Goal: Information Seeking & Learning: Check status

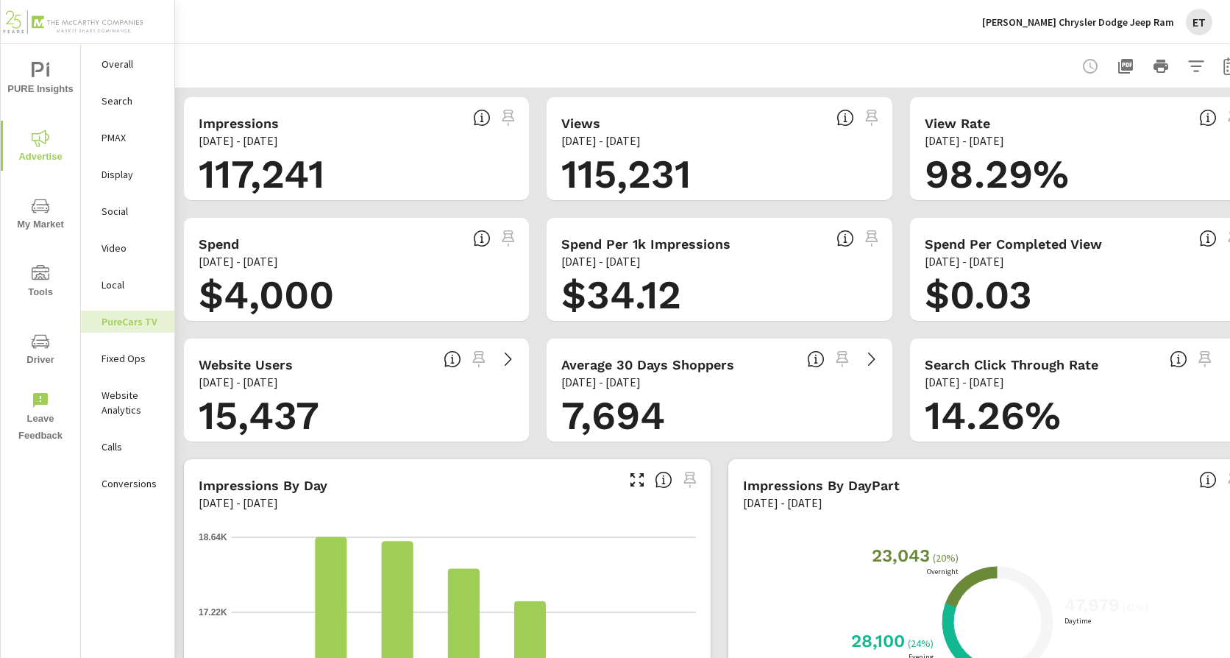
scroll to position [0, 45]
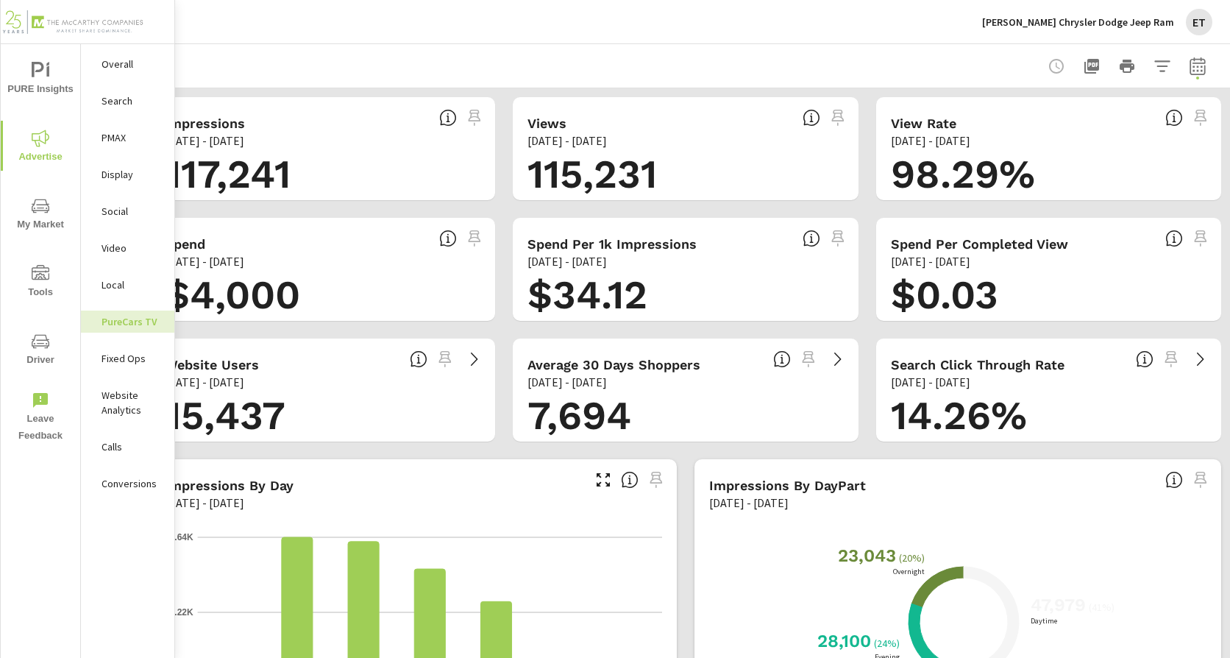
click at [1194, 63] on icon "button" at bounding box center [1197, 66] width 15 height 18
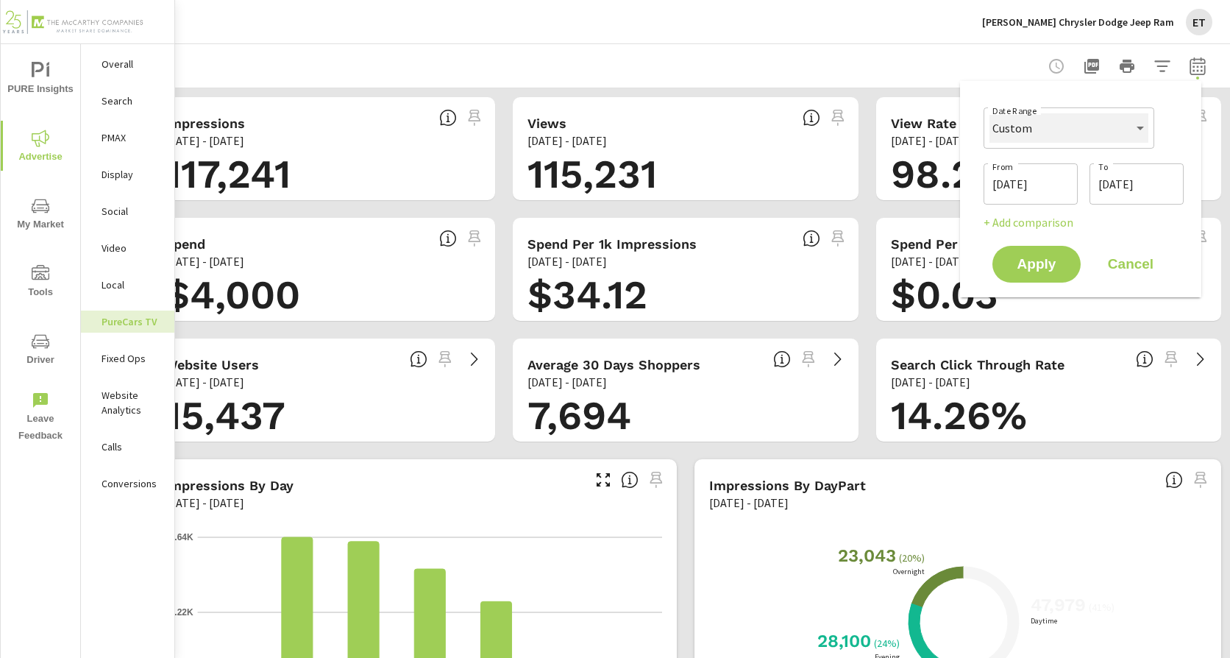
click at [1099, 117] on select "Custom [DATE] Last week Last 7 days Last 14 days Last 30 days Last 45 days Last…" at bounding box center [1069, 127] width 159 height 29
click at [990, 113] on select "Custom [DATE] Last week Last 7 days Last 14 days Last 30 days Last 45 days Last…" at bounding box center [1069, 127] width 159 height 29
select select "Last month"
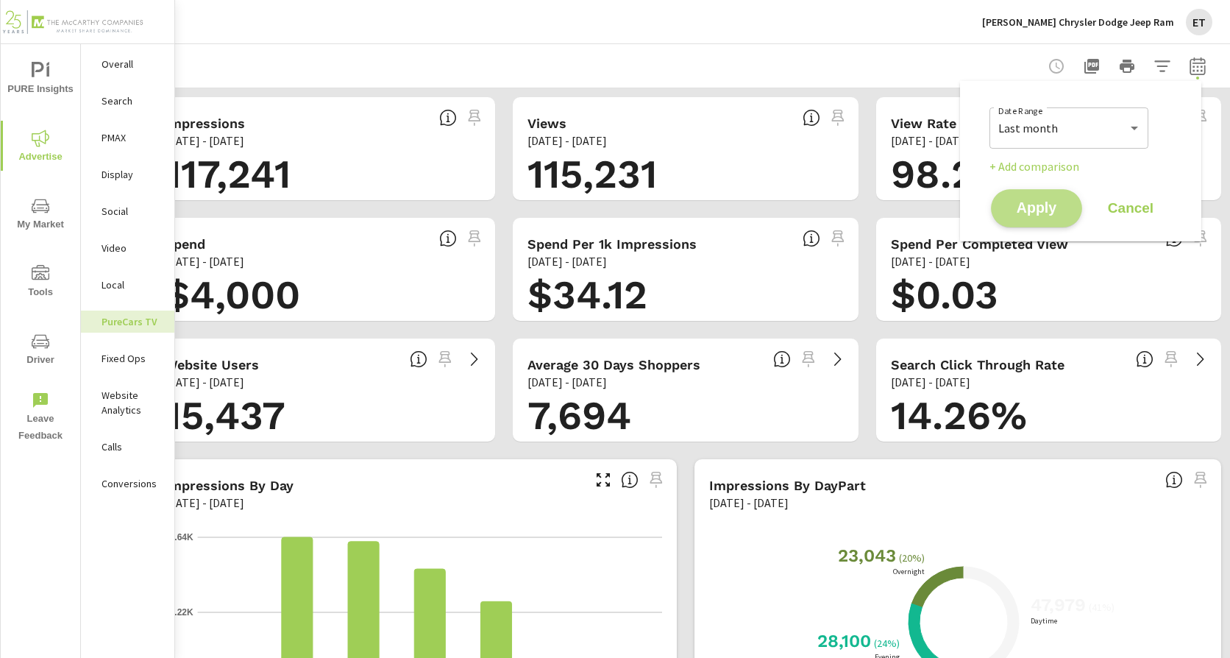
click at [1052, 205] on span "Apply" at bounding box center [1037, 209] width 60 height 14
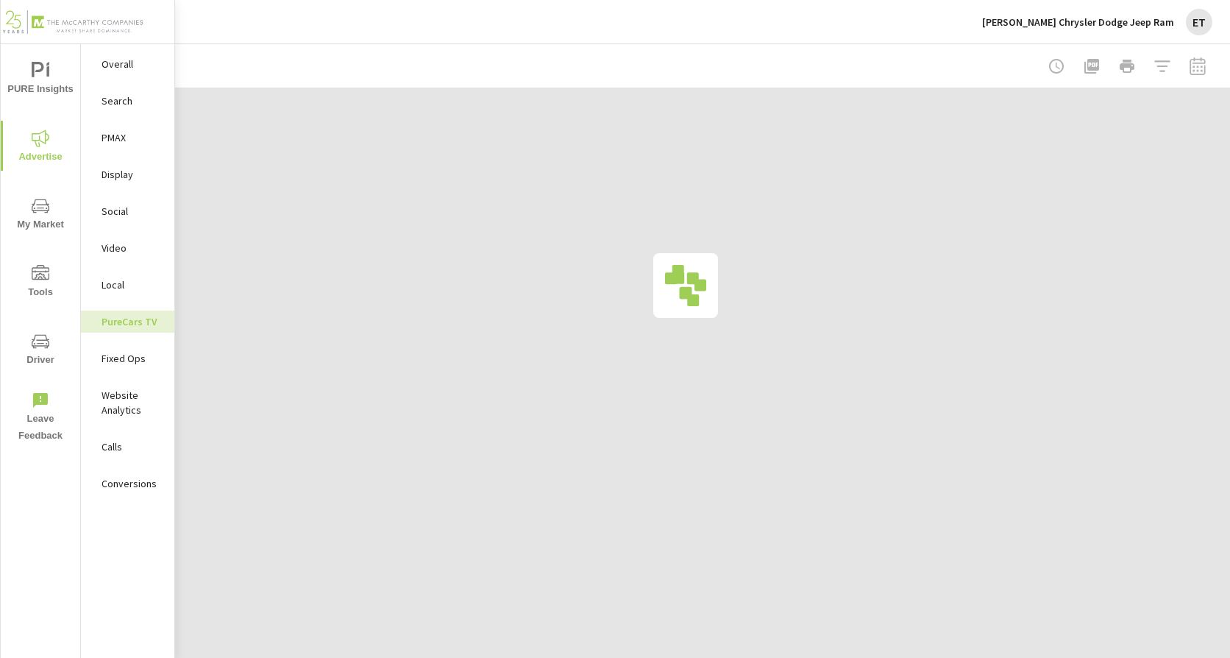
scroll to position [0, 34]
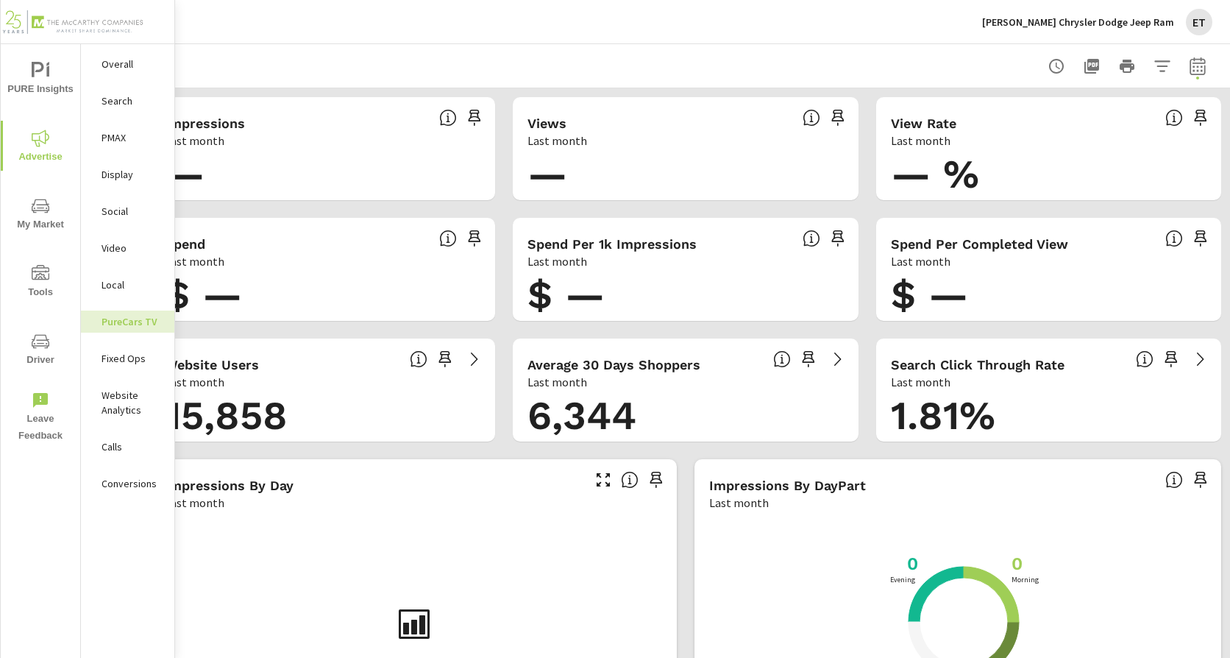
click at [1098, 29] on div "[PERSON_NAME] Chrysler Dodge Jeep Ram ET" at bounding box center [1097, 22] width 230 height 26
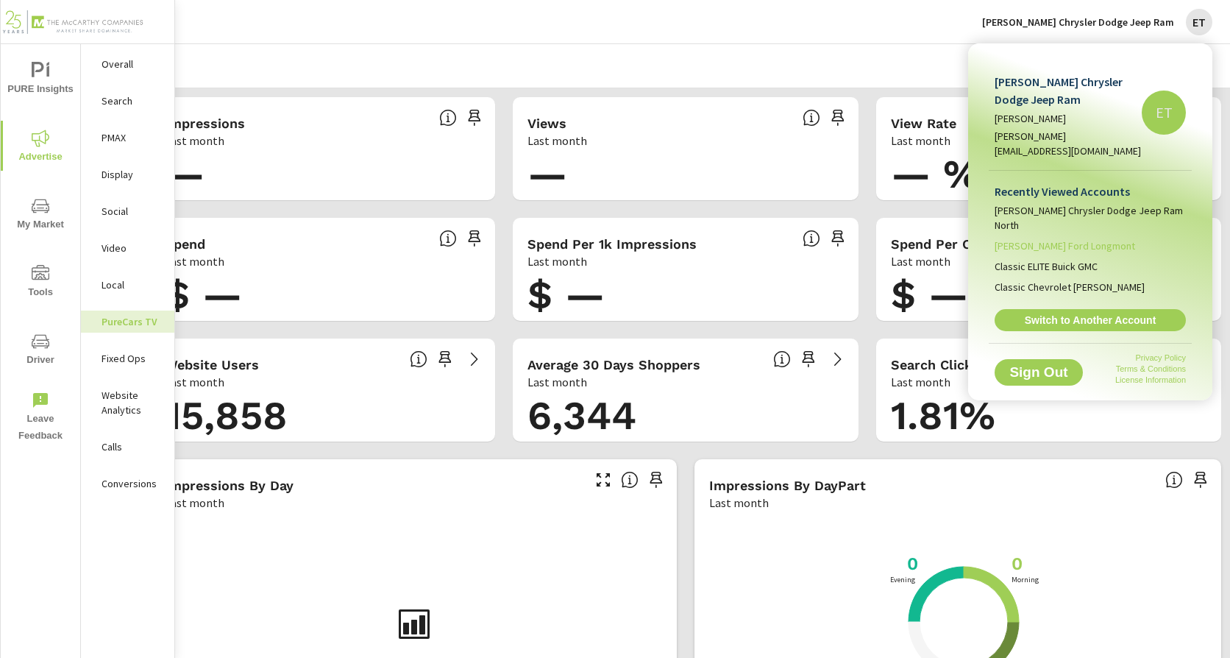
click at [1091, 238] on span "[PERSON_NAME] Ford Longmont" at bounding box center [1065, 245] width 141 height 15
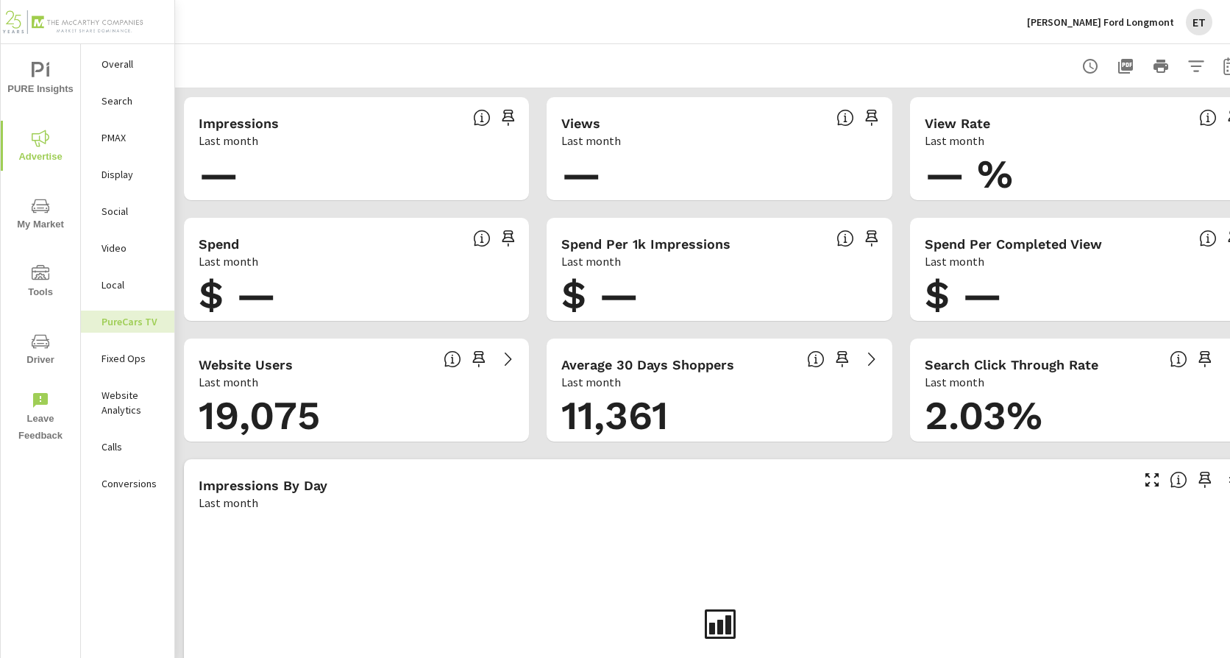
click at [112, 103] on p "Search" at bounding box center [132, 100] width 61 height 15
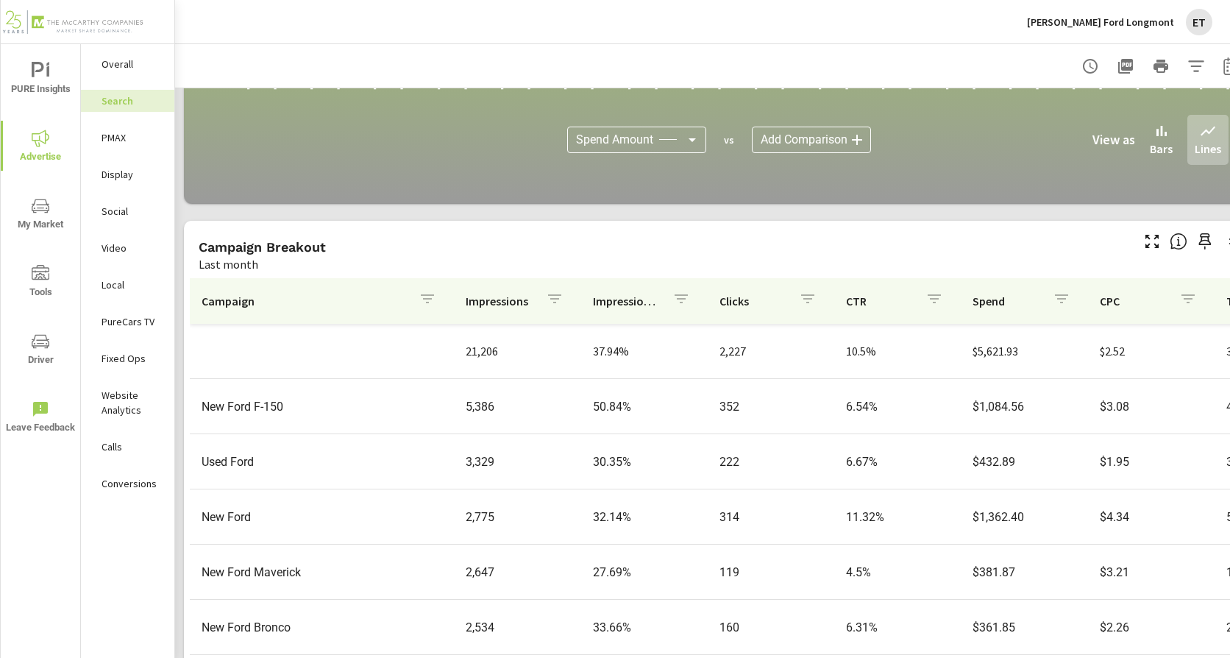
scroll to position [937, 0]
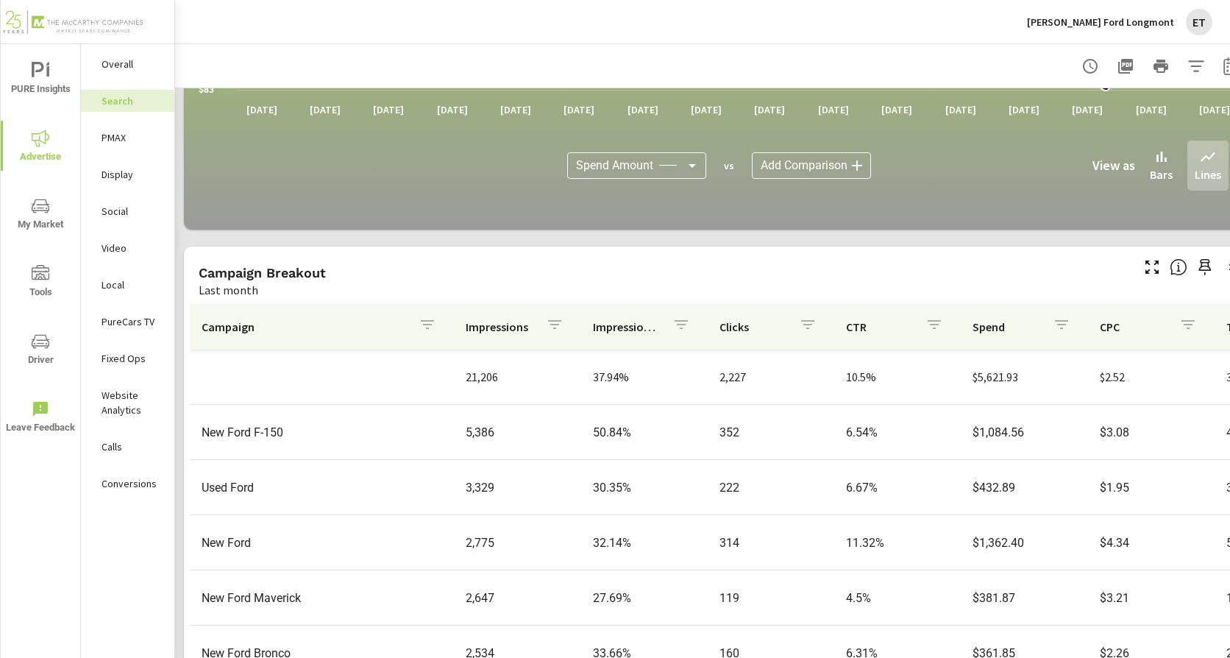
click at [120, 126] on nav "Overall Search PMAX Display Social Video Local PureCars TV Fixed Ops Website An…" at bounding box center [127, 279] width 93 height 471
click at [121, 135] on p "PMAX" at bounding box center [132, 137] width 61 height 15
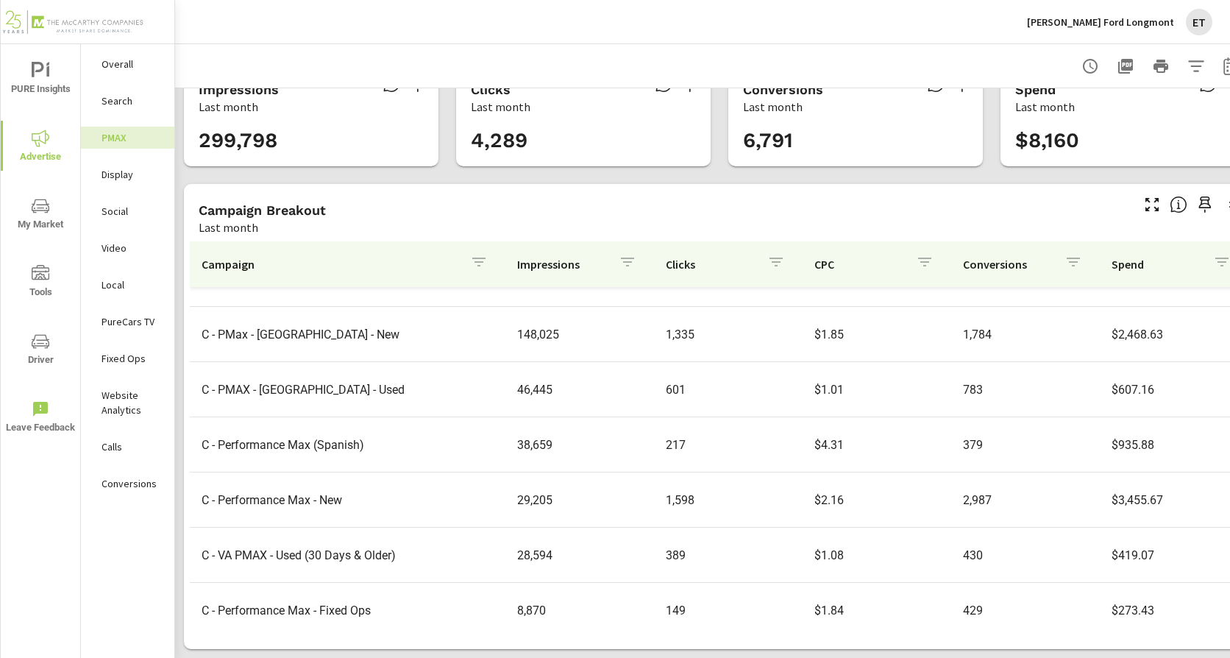
scroll to position [54, 0]
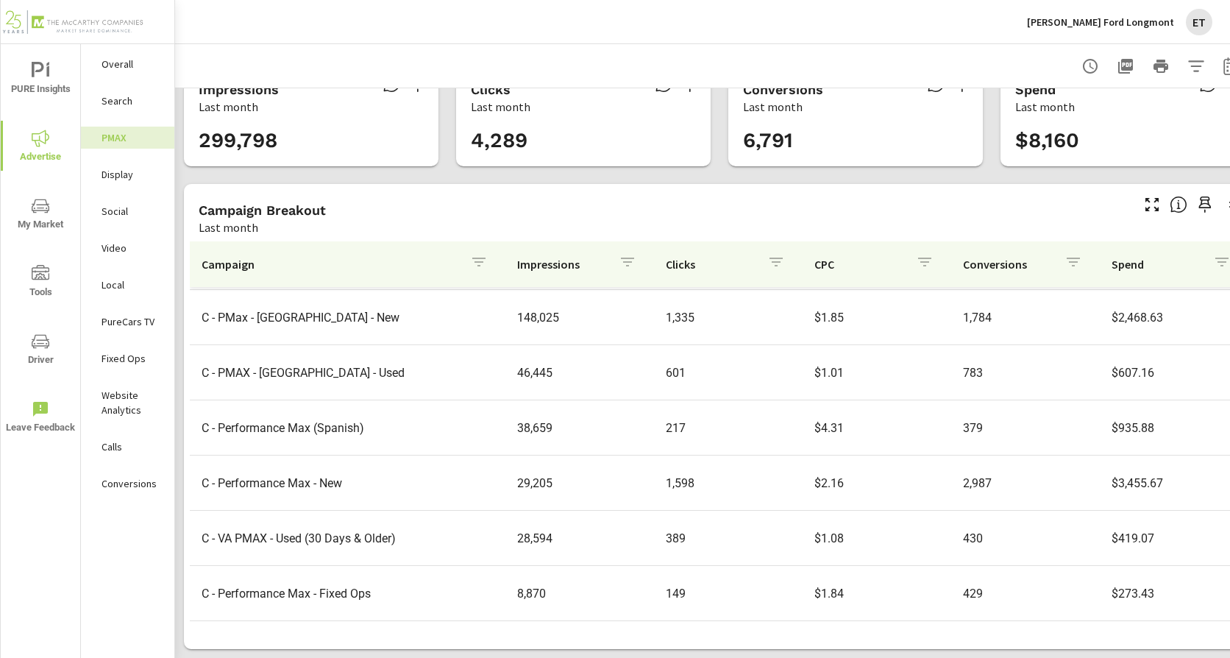
click at [121, 107] on p "Search" at bounding box center [132, 100] width 61 height 15
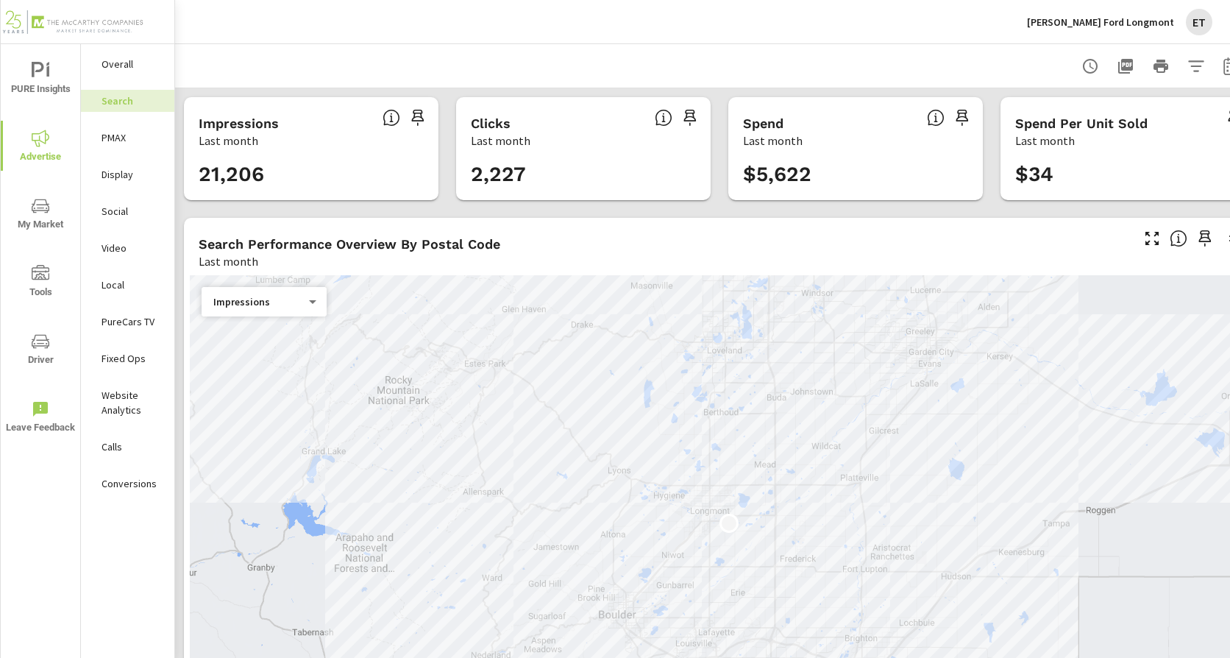
click at [573, 232] on div "Search Performance Overview By Postal Code Last month" at bounding box center [659, 244] width 951 height 52
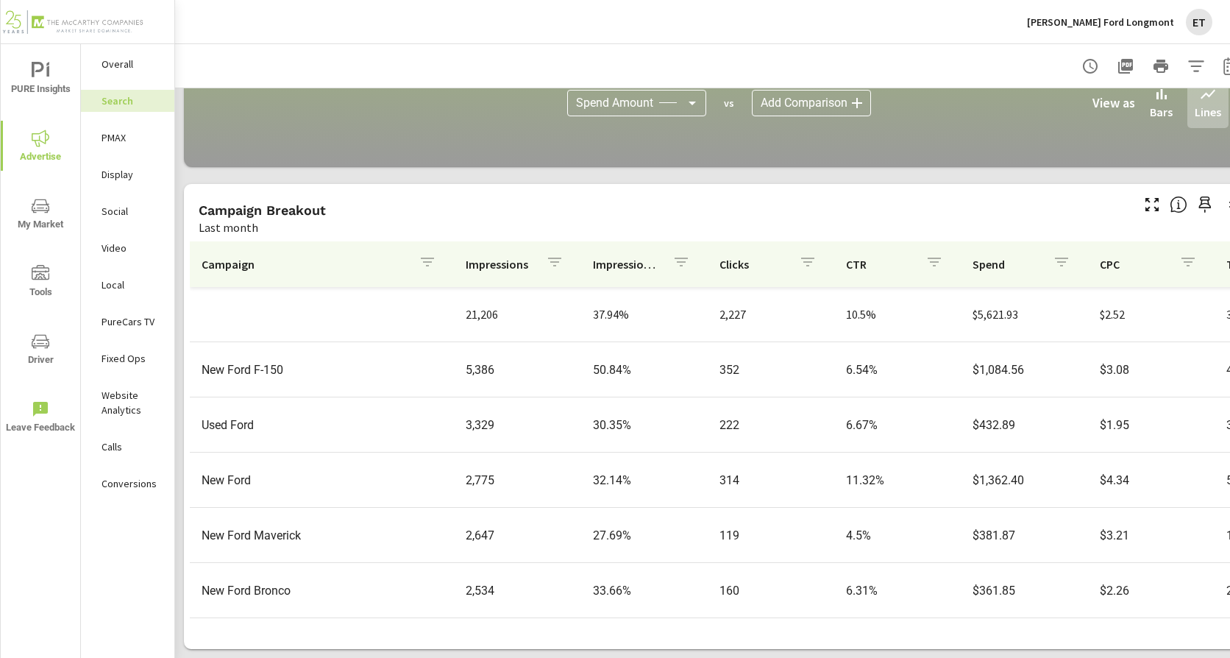
scroll to position [1010, 0]
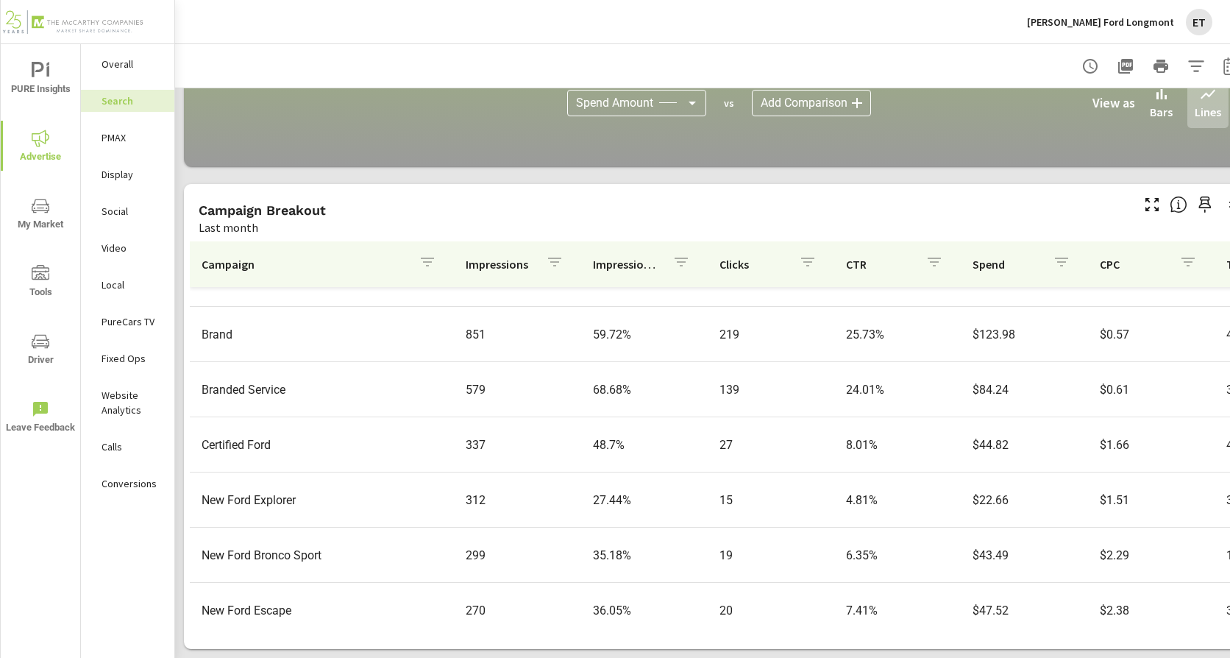
scroll to position [368, 0]
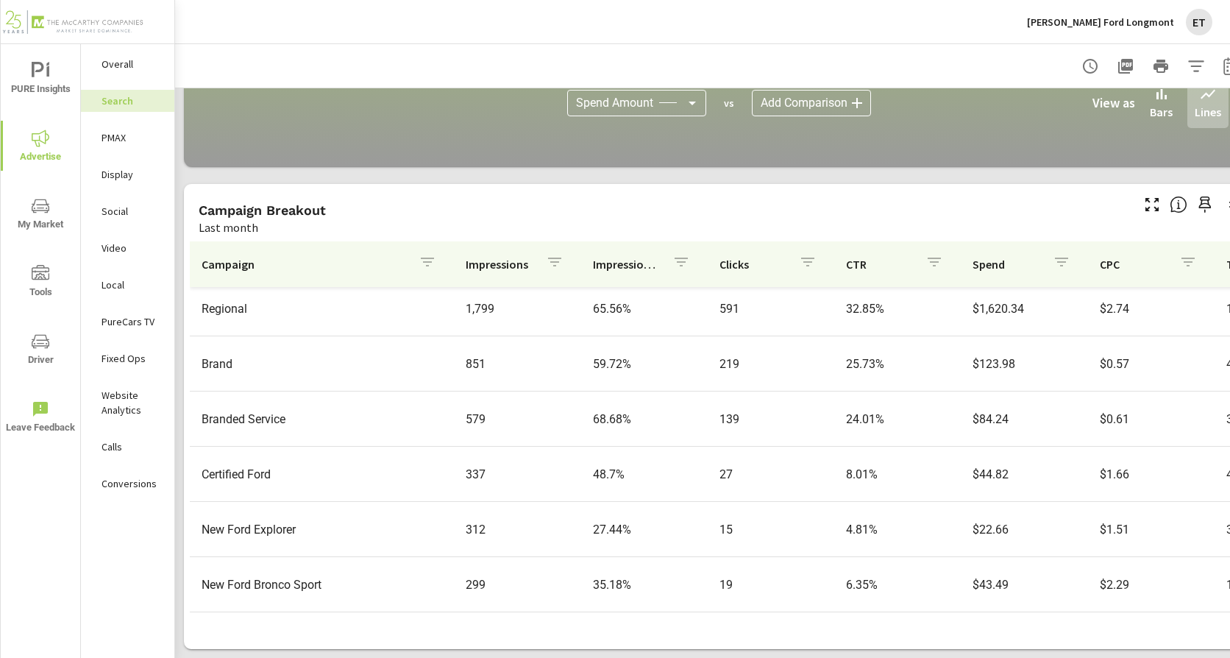
scroll to position [368, 0]
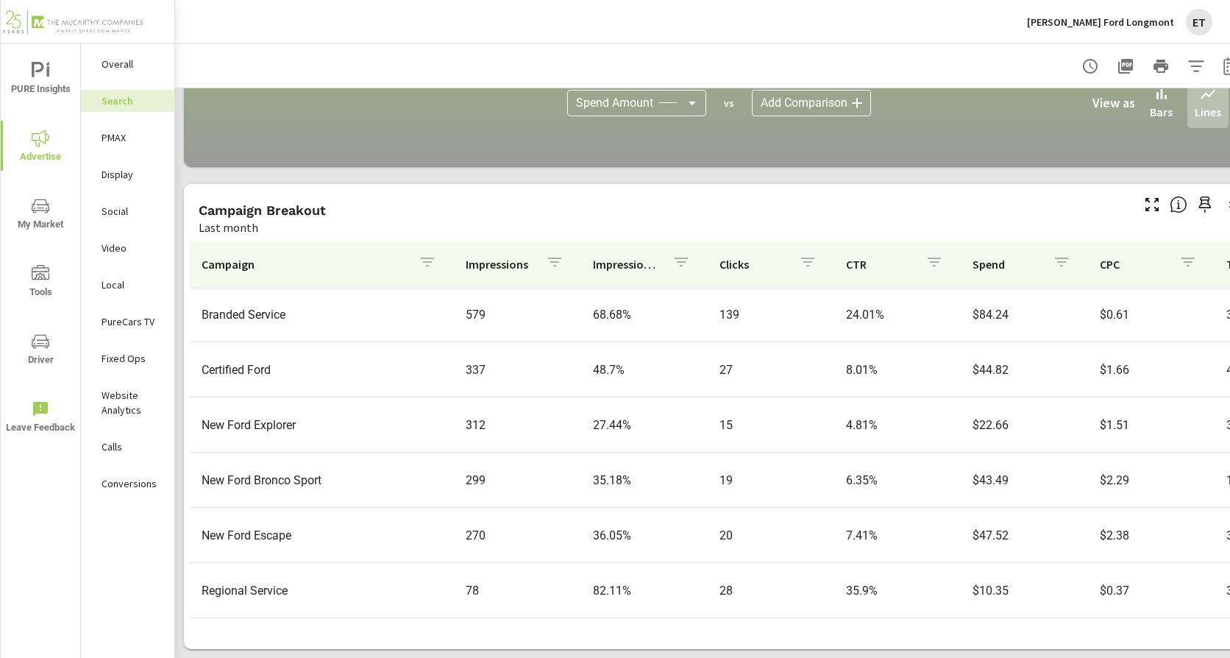
scroll to position [178, 0]
click at [102, 212] on p "Social" at bounding box center [132, 211] width 61 height 15
